Goal: Navigation & Orientation: Find specific page/section

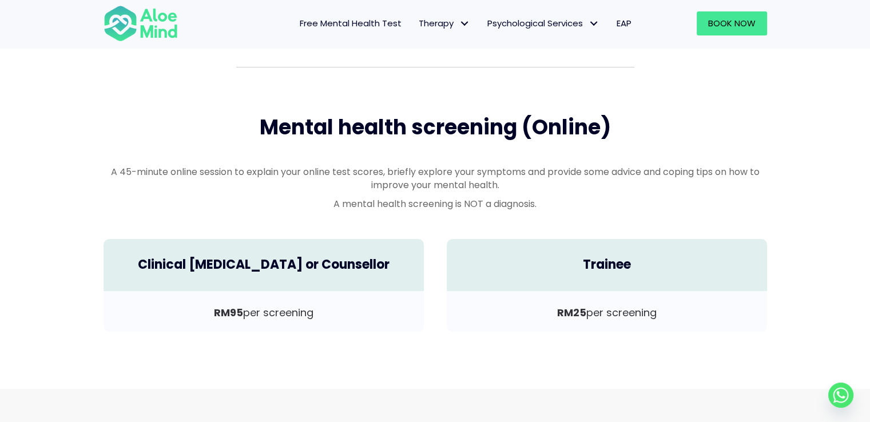
scroll to position [286, 0]
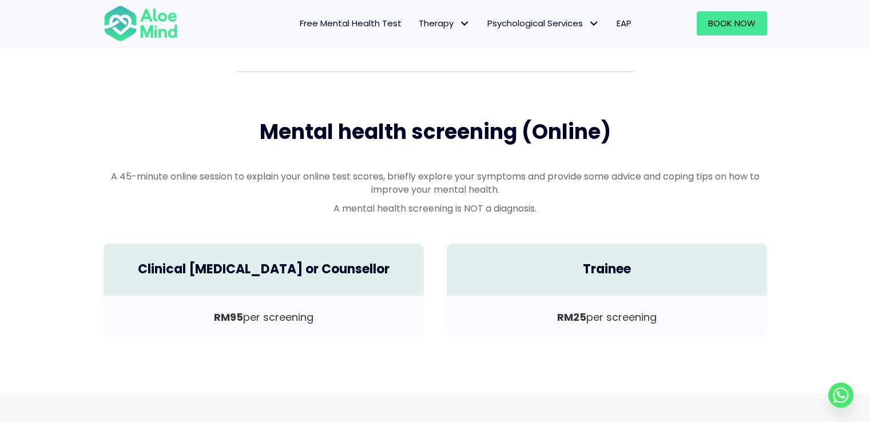
click at [252, 323] on p "RM95 per screening" at bounding box center [263, 317] width 297 height 15
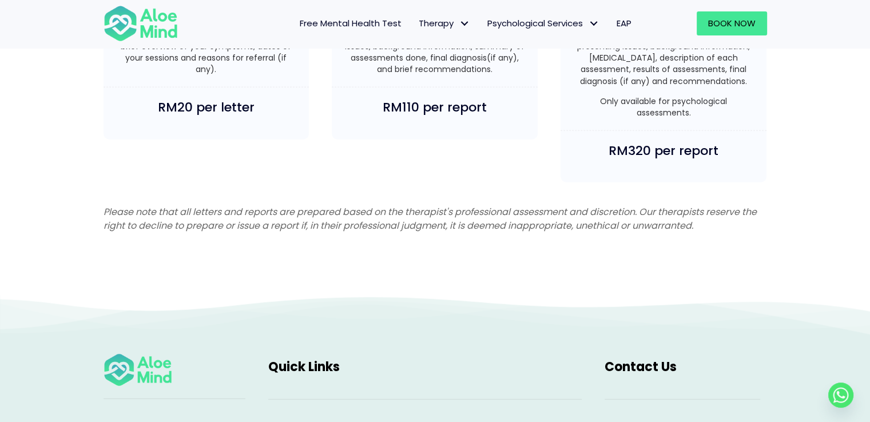
scroll to position [3146, 0]
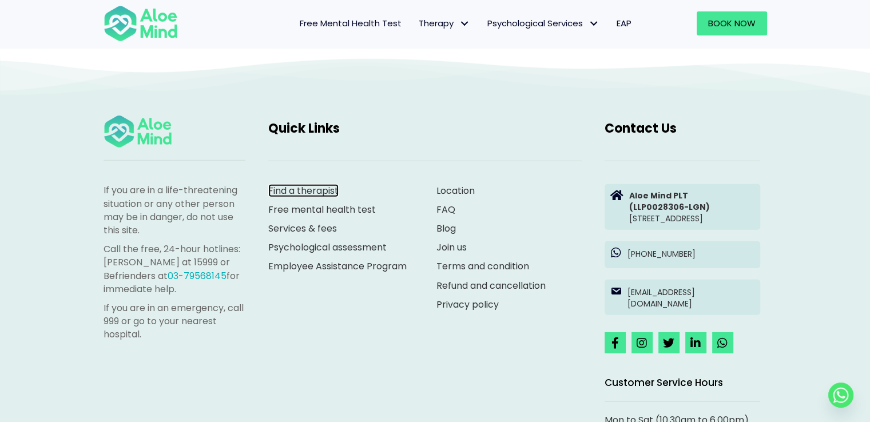
click at [319, 188] on link "Find a therapist" at bounding box center [303, 190] width 70 height 13
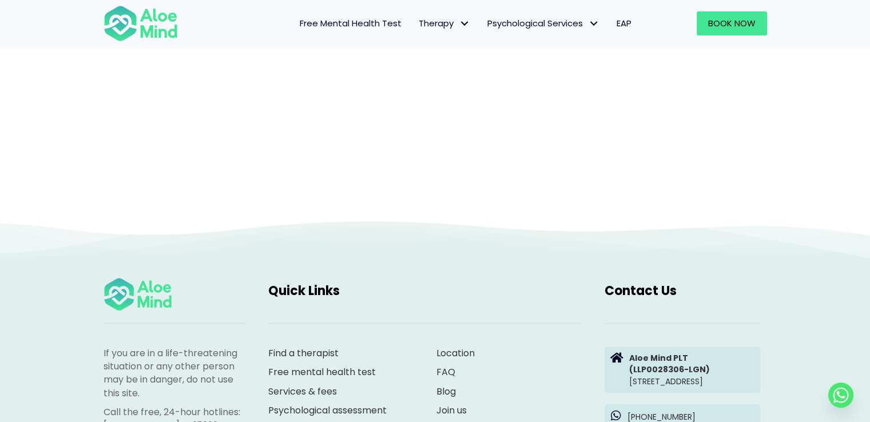
scroll to position [686, 0]
